Goal: Navigation & Orientation: Go to known website

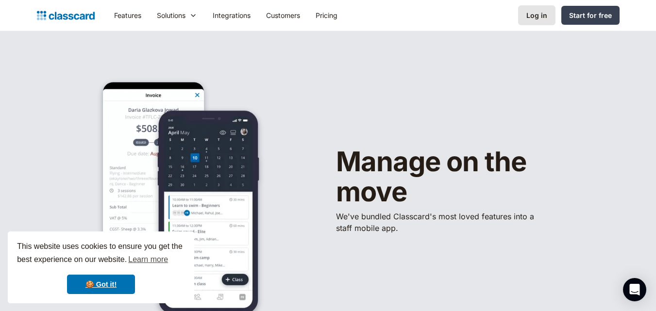
click at [534, 15] on div "Log in" at bounding box center [536, 15] width 21 height 10
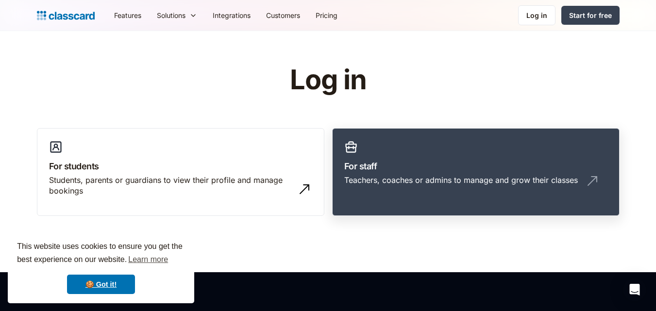
click at [378, 149] on link "For staff Teachers, coaches or admins to manage and grow their classes" at bounding box center [476, 172] width 288 height 88
